Goal: Navigation & Orientation: Find specific page/section

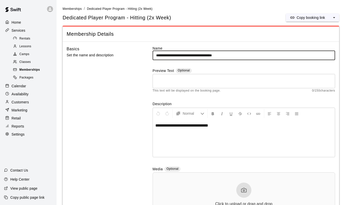
click at [38, 70] on span "Memberships" at bounding box center [29, 69] width 21 height 5
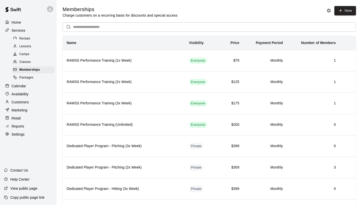
click at [32, 85] on div "Calendar" at bounding box center [28, 86] width 49 height 8
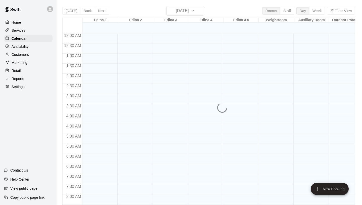
scroll to position [291, 0]
